Goal: Task Accomplishment & Management: Use online tool/utility

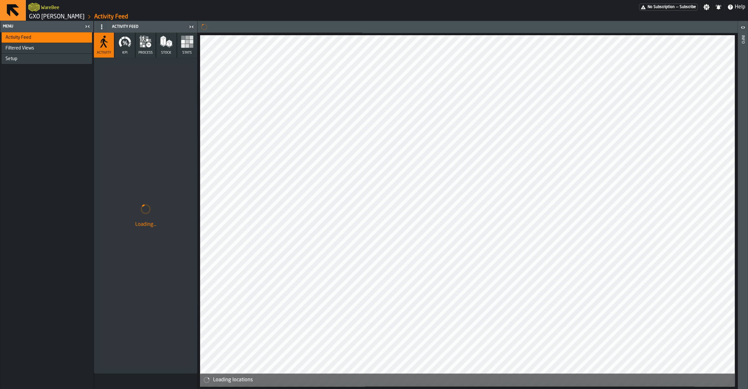
click at [65, 19] on link "GXO [PERSON_NAME]" at bounding box center [57, 16] width 56 height 7
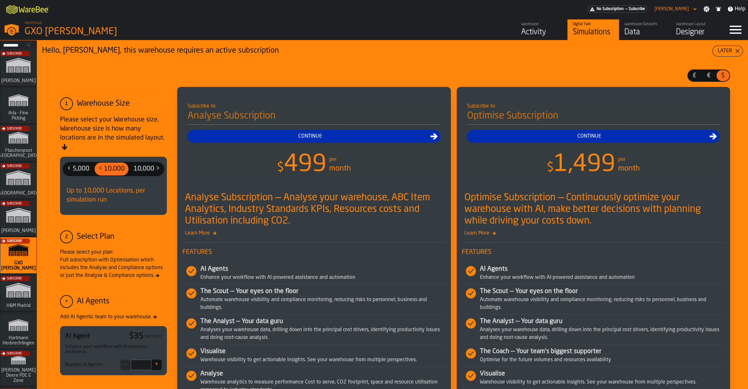
scroll to position [449, 0]
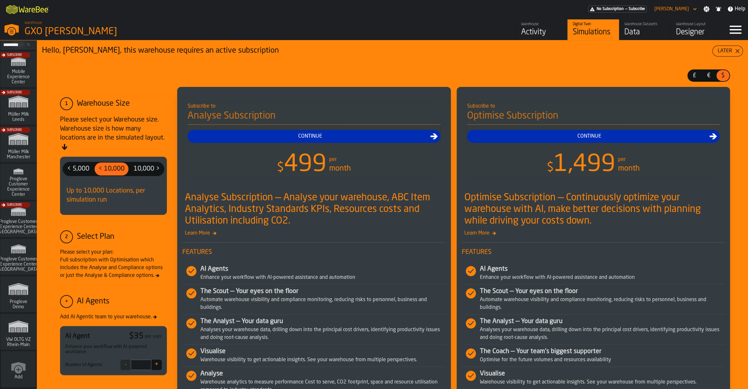
click at [16, 330] on icon "link-to-/wh/i/44979e6c-6f66-405e-9874-c1e29f02a54a/simulations" at bounding box center [18, 326] width 31 height 21
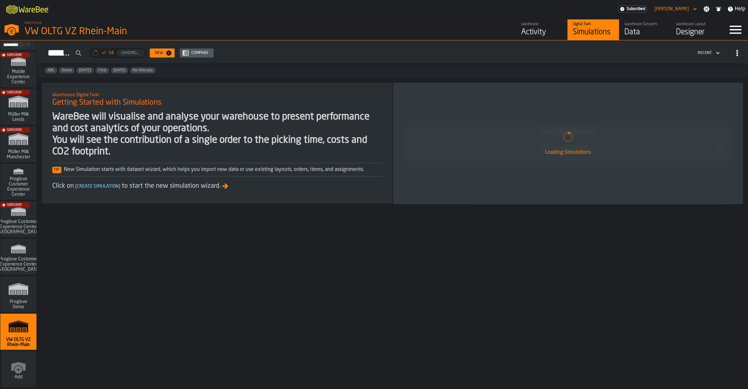
click at [528, 37] on div "Activity" at bounding box center [541, 32] width 41 height 10
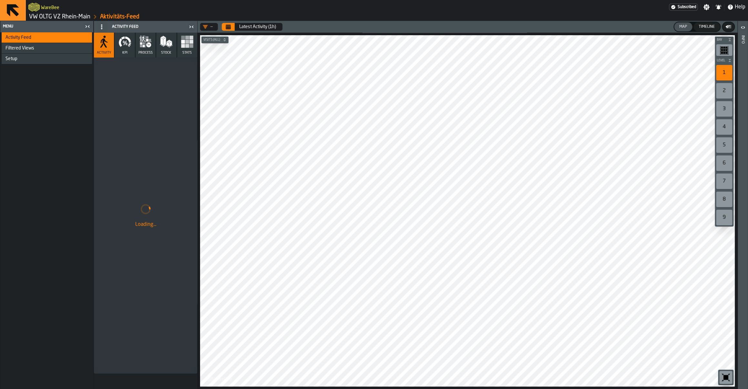
click at [188, 48] on icon "button" at bounding box center [187, 41] width 13 height 13
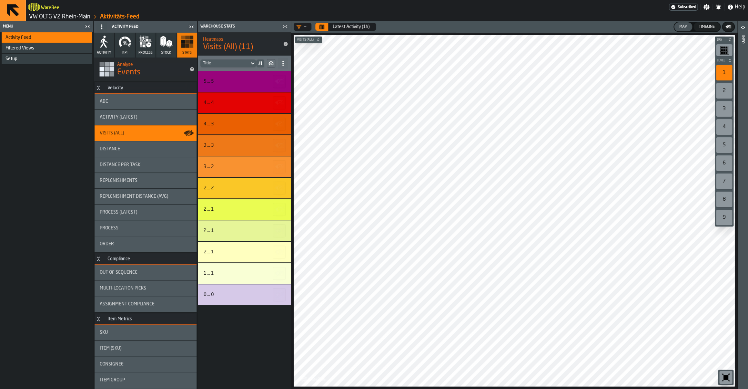
scroll to position [76, 0]
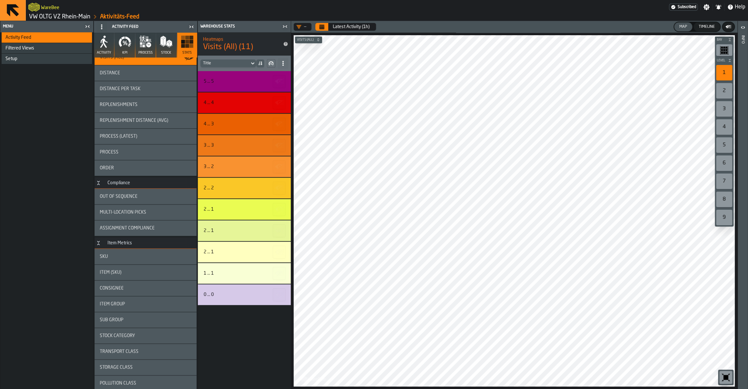
click at [123, 225] on div "Assignment Compliance" at bounding box center [146, 227] width 102 height 15
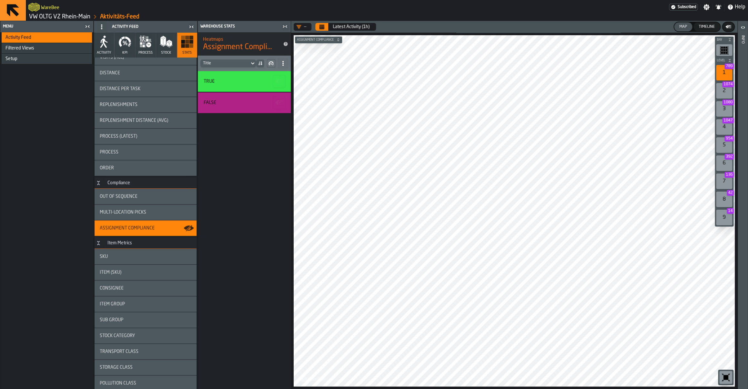
click at [724, 376] on icon "button-toolbar-undefined" at bounding box center [726, 377] width 5 height 5
click at [323, 28] on icon "Calendar" at bounding box center [321, 27] width 5 height 3
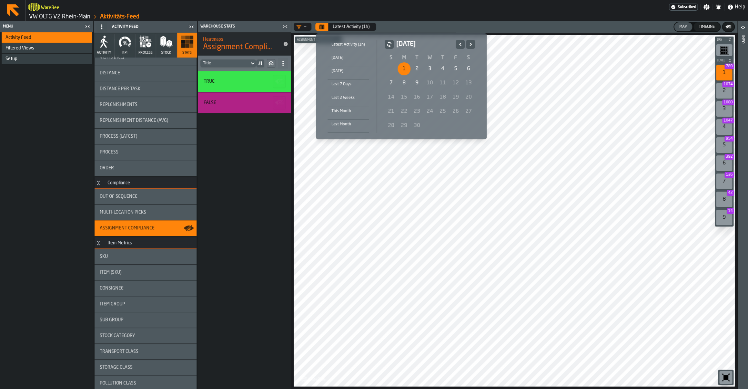
click at [403, 69] on div "1" at bounding box center [404, 68] width 13 height 13
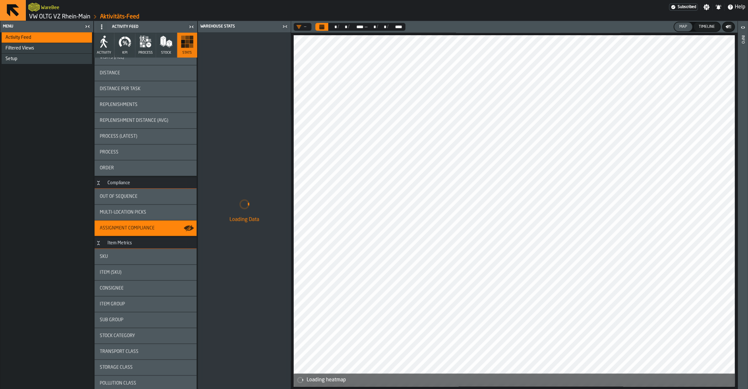
click at [325, 27] on button "Calendar" at bounding box center [321, 27] width 13 height 8
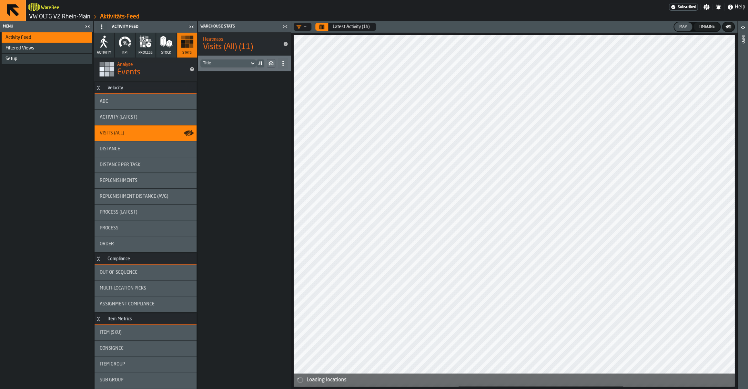
click at [324, 29] on icon "Calendar" at bounding box center [321, 26] width 5 height 5
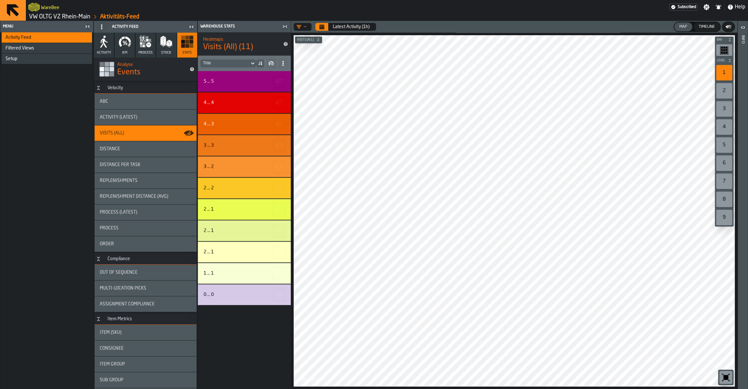
click at [66, 15] on link "VW OLTG VZ Rhein-Main" at bounding box center [59, 16] width 61 height 7
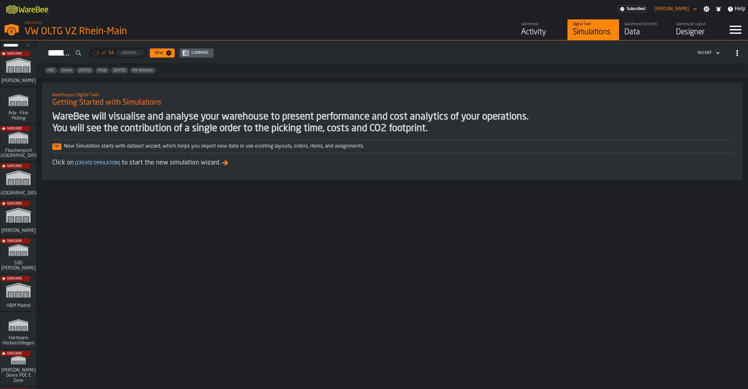
click at [527, 32] on div "Activity" at bounding box center [541, 32] width 41 height 10
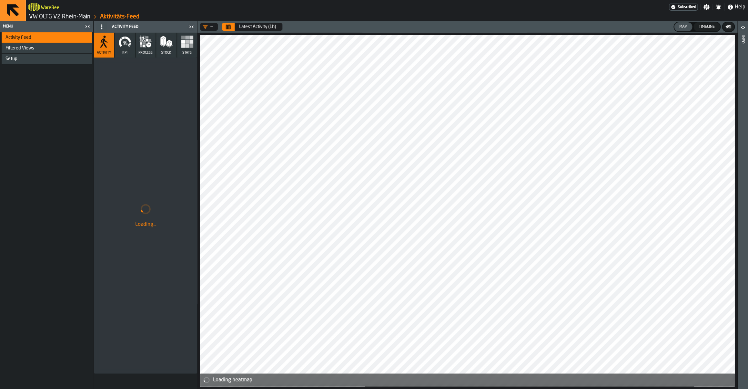
click at [230, 28] on icon "Calendar" at bounding box center [228, 27] width 5 height 3
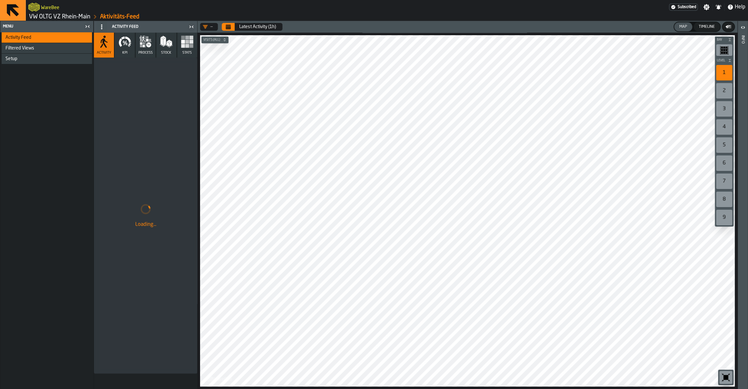
click at [64, 63] on div "Setup" at bounding box center [47, 59] width 90 height 10
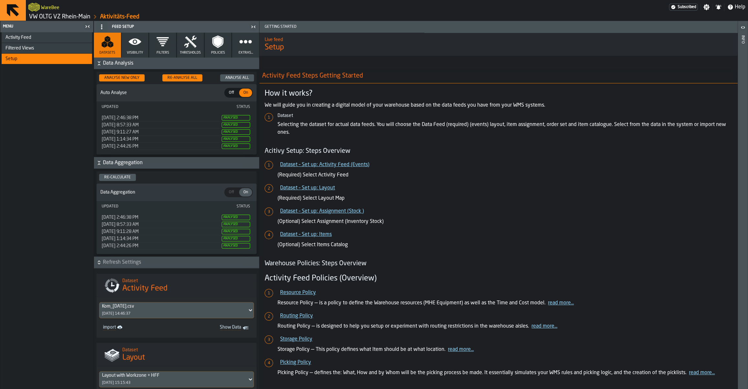
click at [63, 36] on div "Activity Feed" at bounding box center [47, 37] width 84 height 5
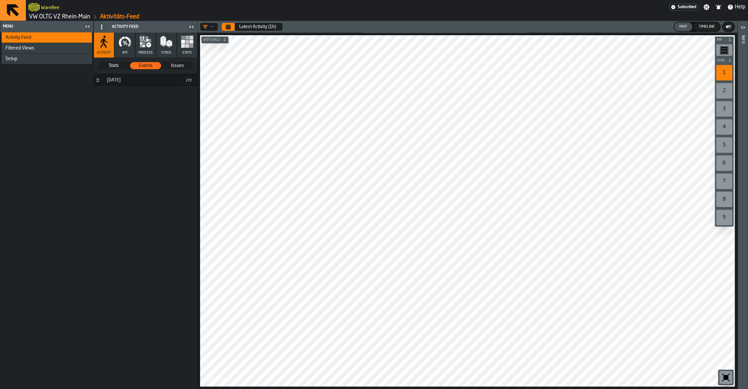
click at [228, 29] on button "Calendar" at bounding box center [228, 27] width 13 height 8
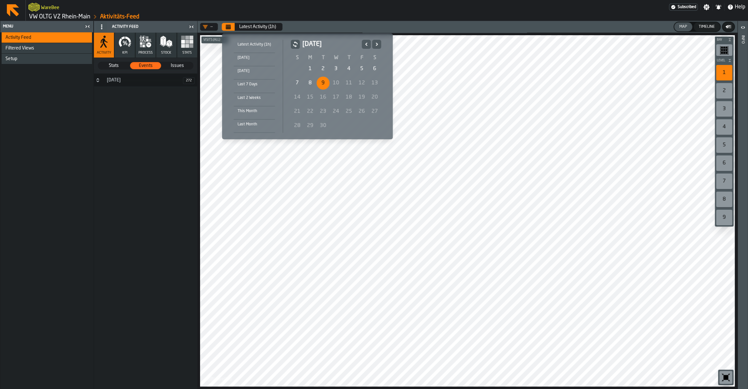
click at [313, 64] on div "1" at bounding box center [310, 68] width 13 height 13
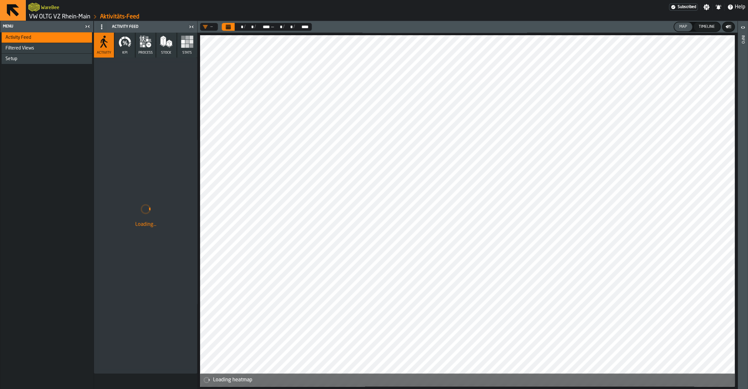
click at [63, 59] on div "Setup" at bounding box center [47, 58] width 84 height 5
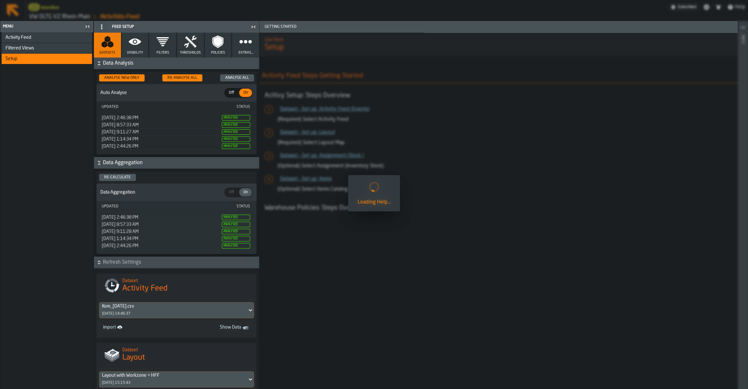
click at [127, 48] on button "Visibility" at bounding box center [135, 45] width 27 height 25
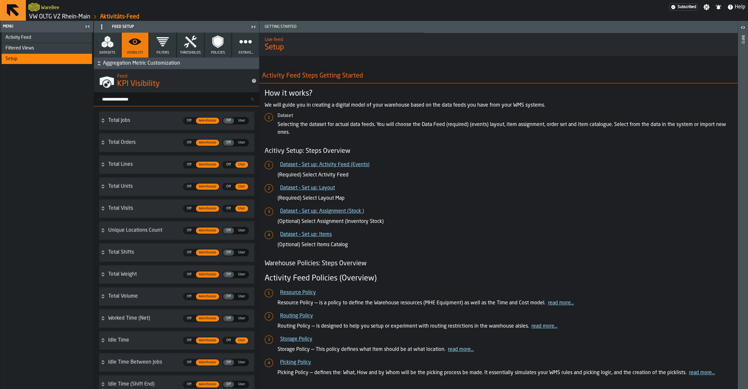
click at [169, 51] on span "Filters" at bounding box center [163, 53] width 13 height 4
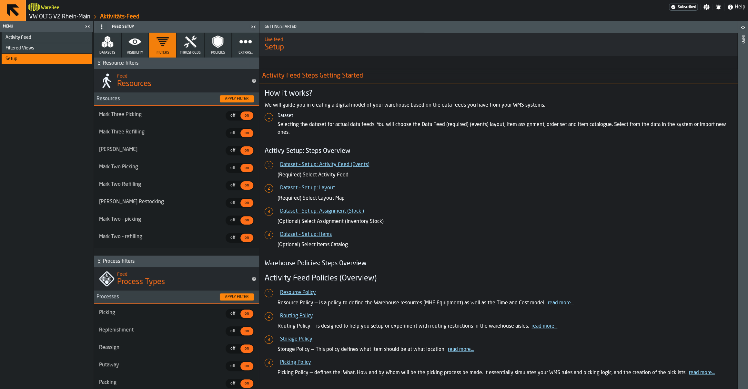
click at [195, 50] on button "Thresholds" at bounding box center [190, 45] width 27 height 25
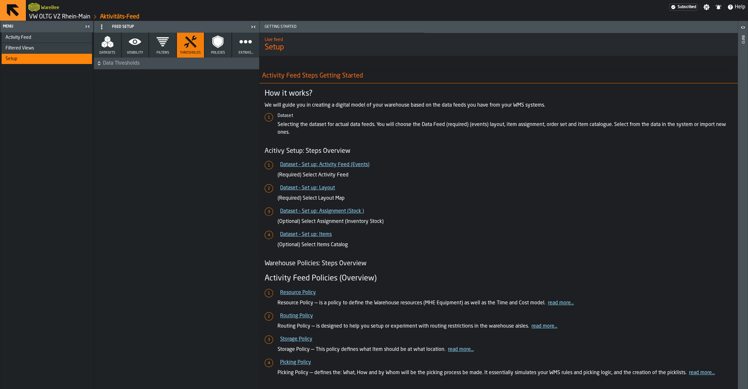
click at [243, 48] on icon "button" at bounding box center [245, 41] width 13 height 13
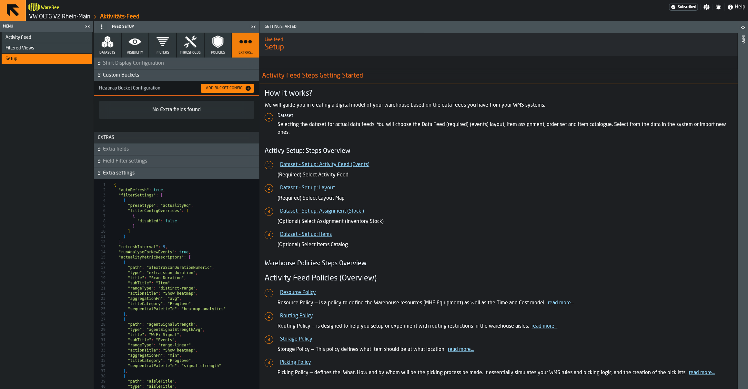
click at [215, 47] on icon "button" at bounding box center [217, 41] width 13 height 13
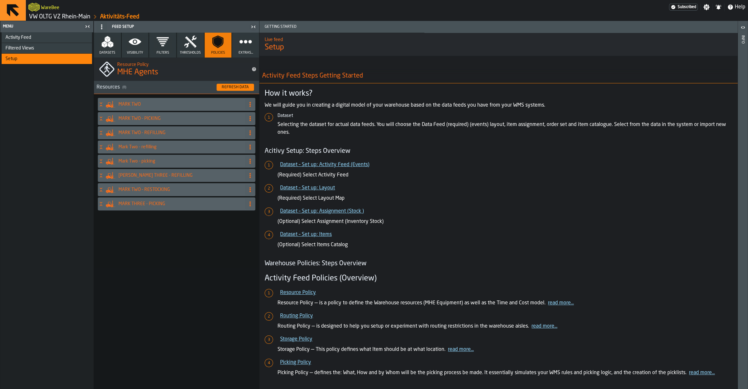
click at [190, 50] on button "Thresholds" at bounding box center [190, 45] width 27 height 25
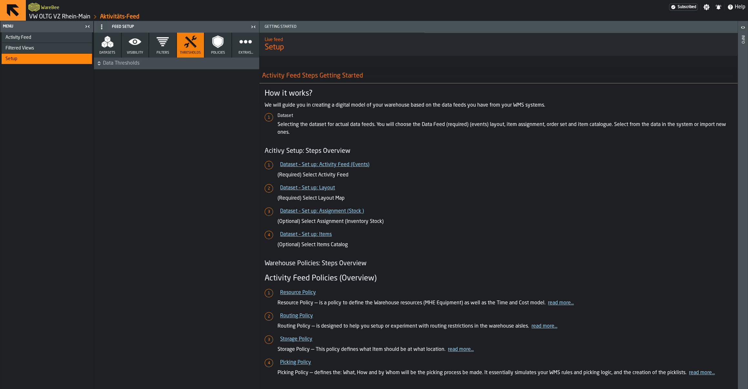
click at [163, 50] on button "Filters" at bounding box center [162, 45] width 27 height 25
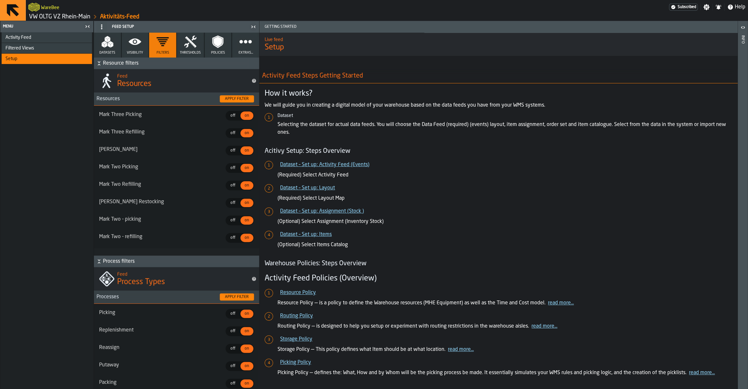
click at [133, 52] on span "Visibility" at bounding box center [135, 53] width 16 height 4
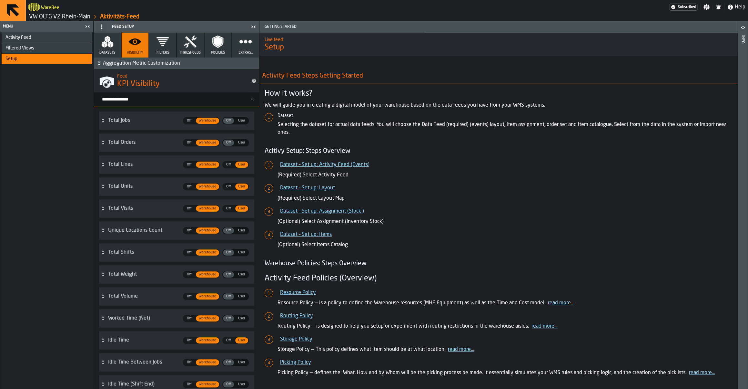
click at [113, 51] on span "Datasets" at bounding box center [107, 53] width 16 height 4
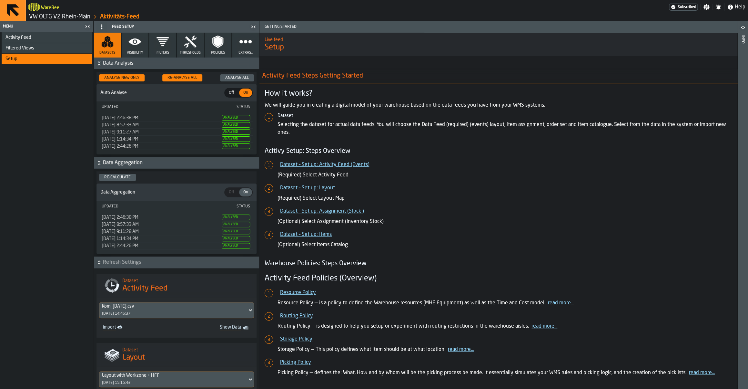
click at [45, 40] on div "Activity Feed" at bounding box center [47, 37] width 84 height 5
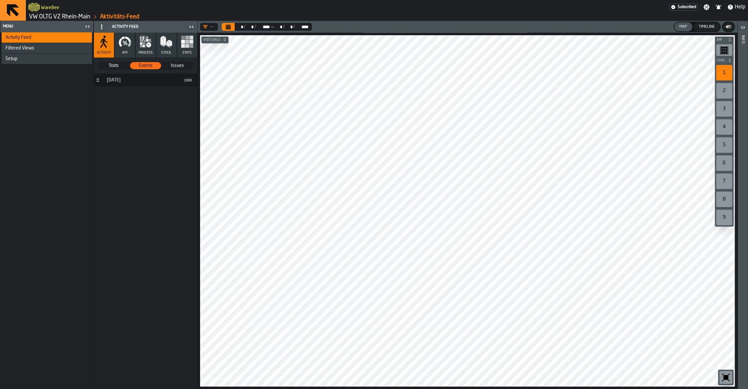
click at [195, 49] on button "Stats" at bounding box center [187, 45] width 20 height 25
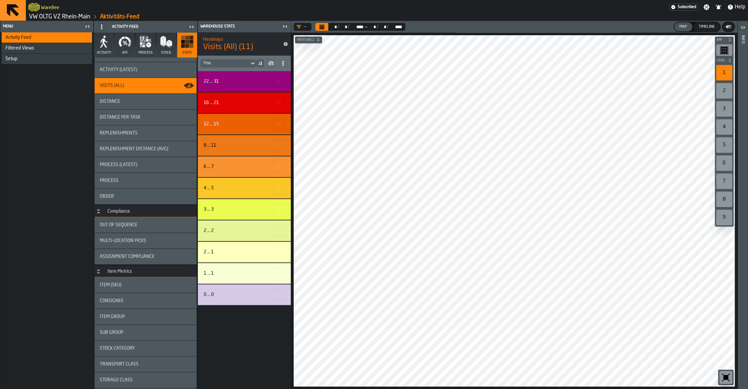
scroll to position [67, 0]
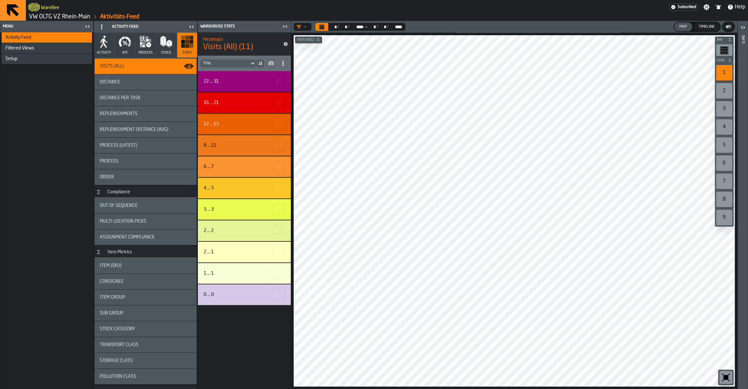
click at [137, 235] on span "Assignment Compliance" at bounding box center [127, 236] width 55 height 5
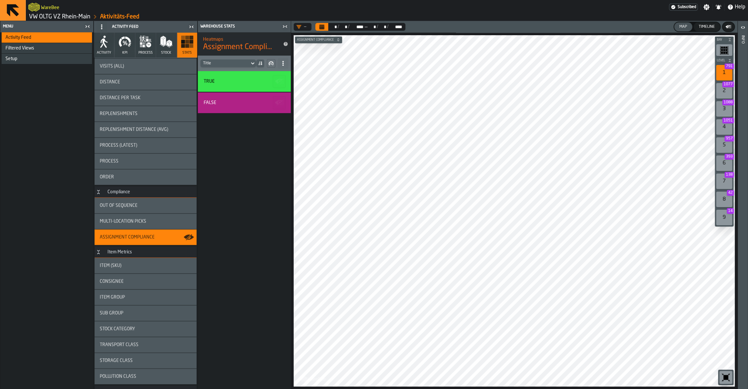
click at [308, 27] on div "—" at bounding box center [301, 27] width 15 height 8
click at [721, 129] on div "4 1051" at bounding box center [724, 126] width 16 height 15
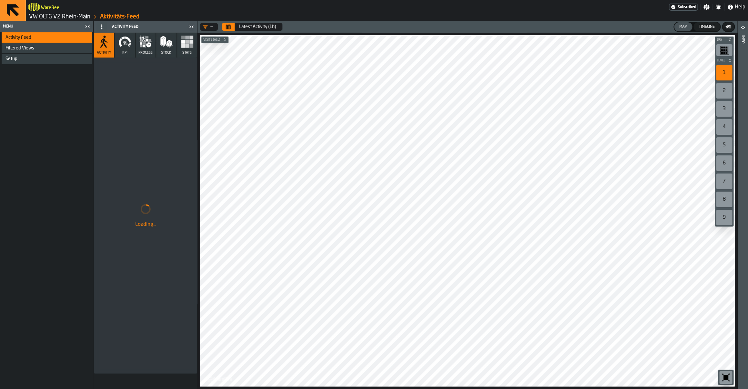
click at [229, 28] on icon "Calendar" at bounding box center [228, 27] width 5 height 3
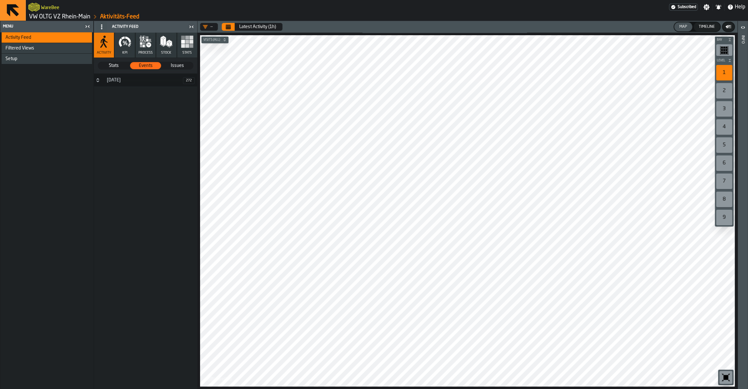
click at [47, 60] on div "Setup" at bounding box center [47, 58] width 84 height 5
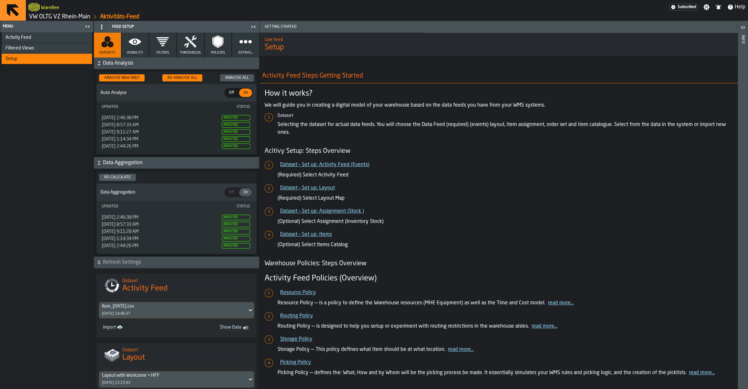
click at [252, 44] on icon "button" at bounding box center [245, 41] width 13 height 13
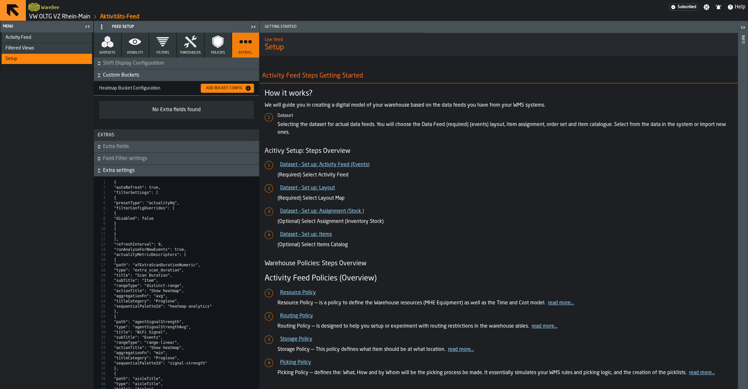
click at [225, 51] on button "Policies" at bounding box center [218, 45] width 27 height 25
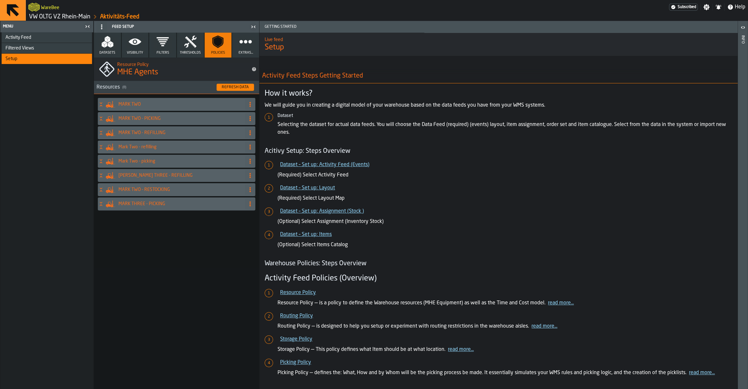
click at [134, 49] on button "Visibility" at bounding box center [135, 45] width 27 height 25
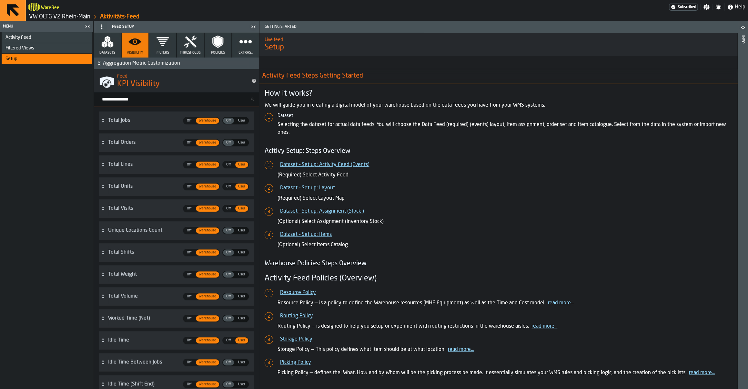
click at [163, 48] on icon "button" at bounding box center [162, 41] width 13 height 13
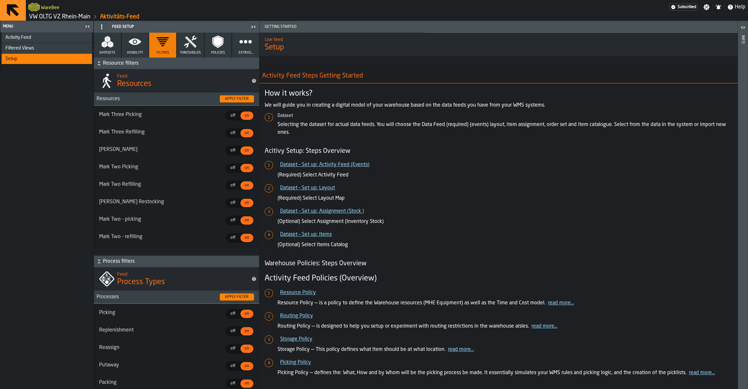
click at [187, 45] on icon "button" at bounding box center [190, 41] width 13 height 13
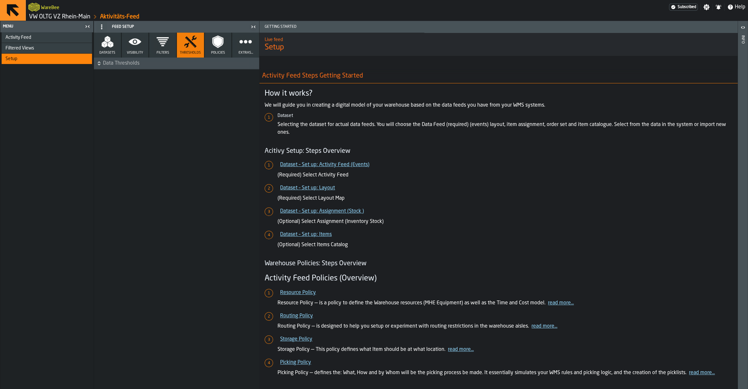
click at [111, 44] on polygon "button" at bounding box center [110, 42] width 5 height 3
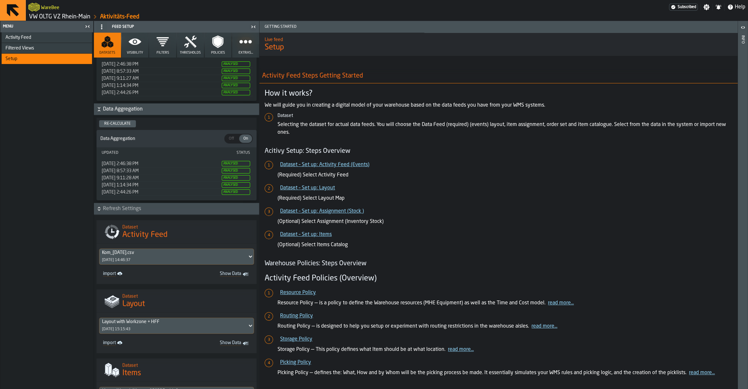
scroll to position [51, 0]
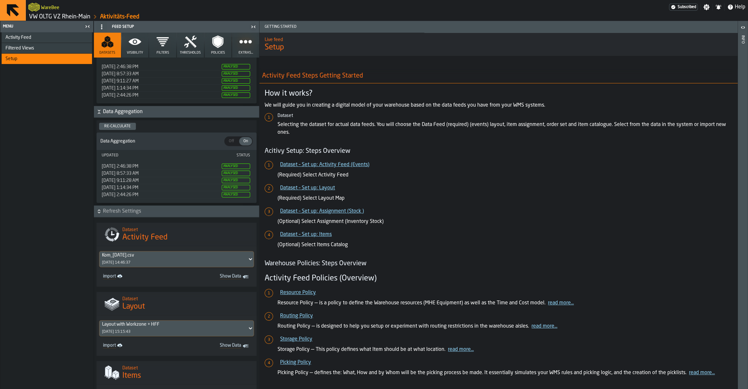
click at [49, 18] on link "VW OLTG VZ Rhein-Main" at bounding box center [59, 16] width 61 height 7
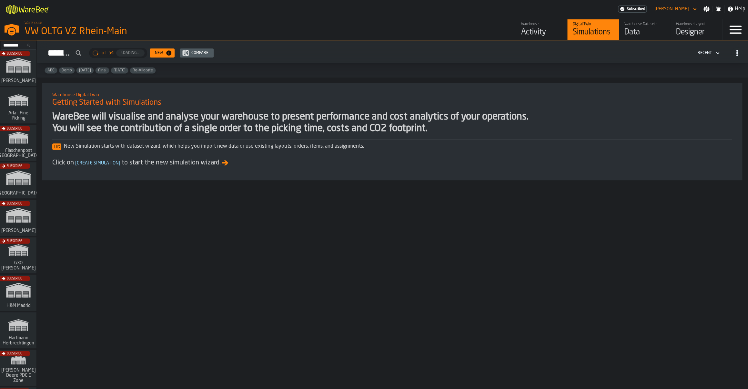
click at [645, 32] on div "Data" at bounding box center [644, 32] width 41 height 10
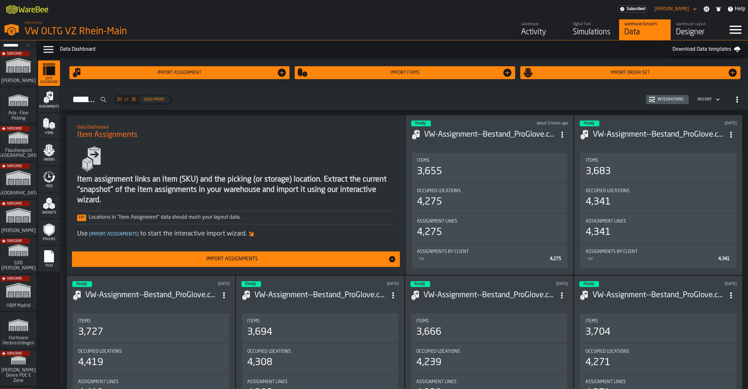
click at [49, 184] on div "Feed" at bounding box center [49, 179] width 22 height 18
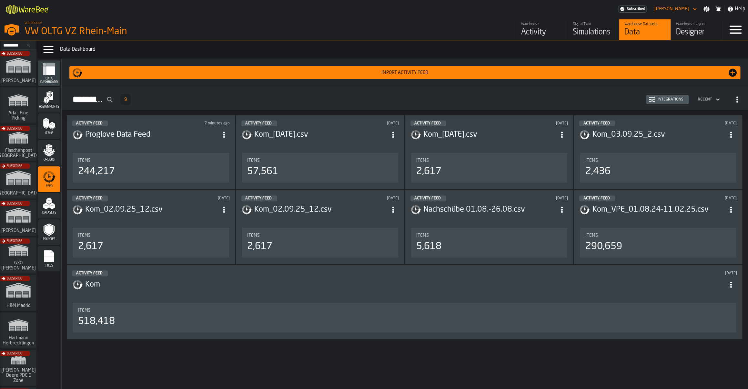
click at [655, 98] on icon "button-Integrations" at bounding box center [652, 97] width 6 height 2
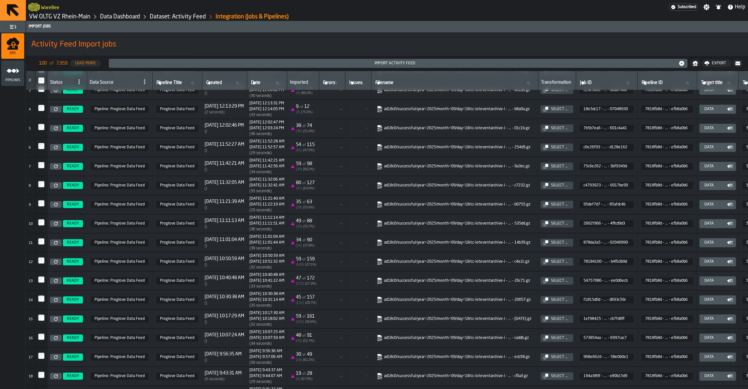
scroll to position [47, 0]
drag, startPoint x: 439, startPoint y: 238, endPoint x: 392, endPoint y: 31, distance: 213.1
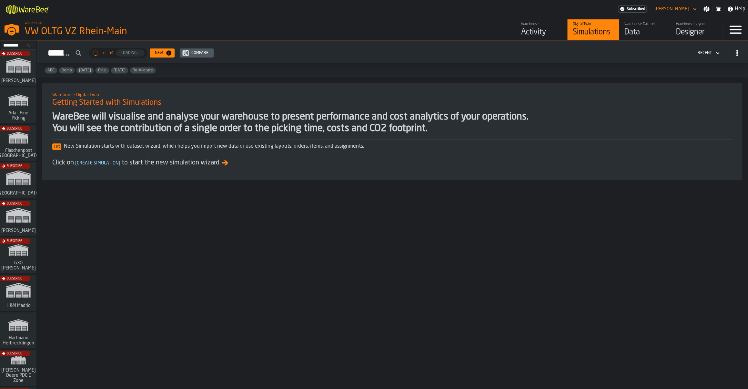
scroll to position [63, 0]
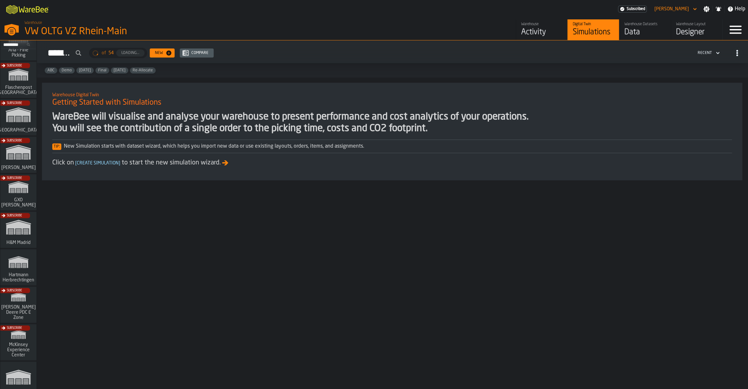
click at [145, 219] on div "Hello, Sebastian Petruch active subscription renews in 13 days Simulations of 5…" at bounding box center [392, 214] width 711 height 348
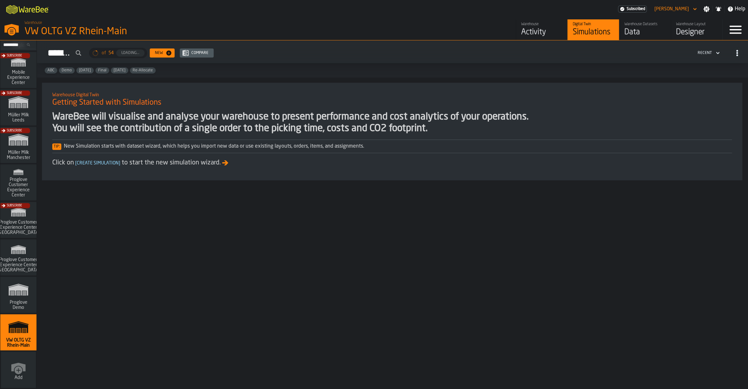
scroll to position [449, 0]
click at [23, 329] on rect "link-to-/wh/i/44979e6c-6f66-405e-9874-c1e29f02a54a/simulations" at bounding box center [24, 329] width 4 height 0
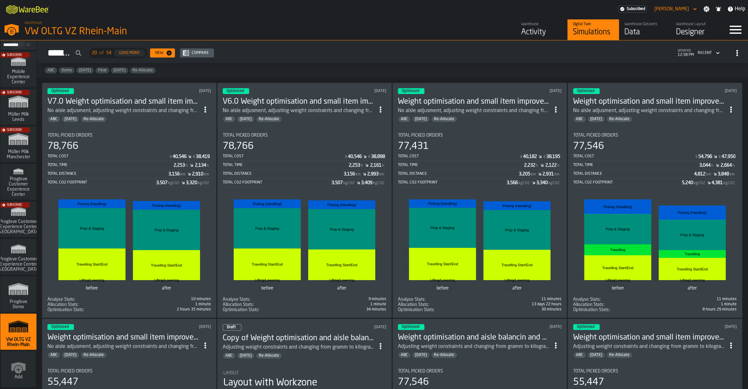
click at [205, 108] on icon "ItemListCard-DashboardItemContainer" at bounding box center [205, 109] width 6 height 6
click at [195, 152] on div "Duplicate" at bounding box center [193, 153] width 34 height 8
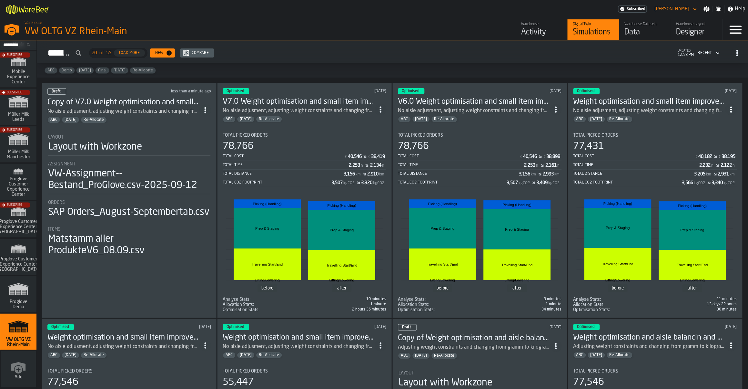
click at [206, 110] on circle "ItemListCard-DashboardItemContainer" at bounding box center [205, 110] width 2 height 2
click at [208, 121] on div "Open" at bounding box center [193, 123] width 34 height 8
